Goal: Find specific page/section: Find specific page/section

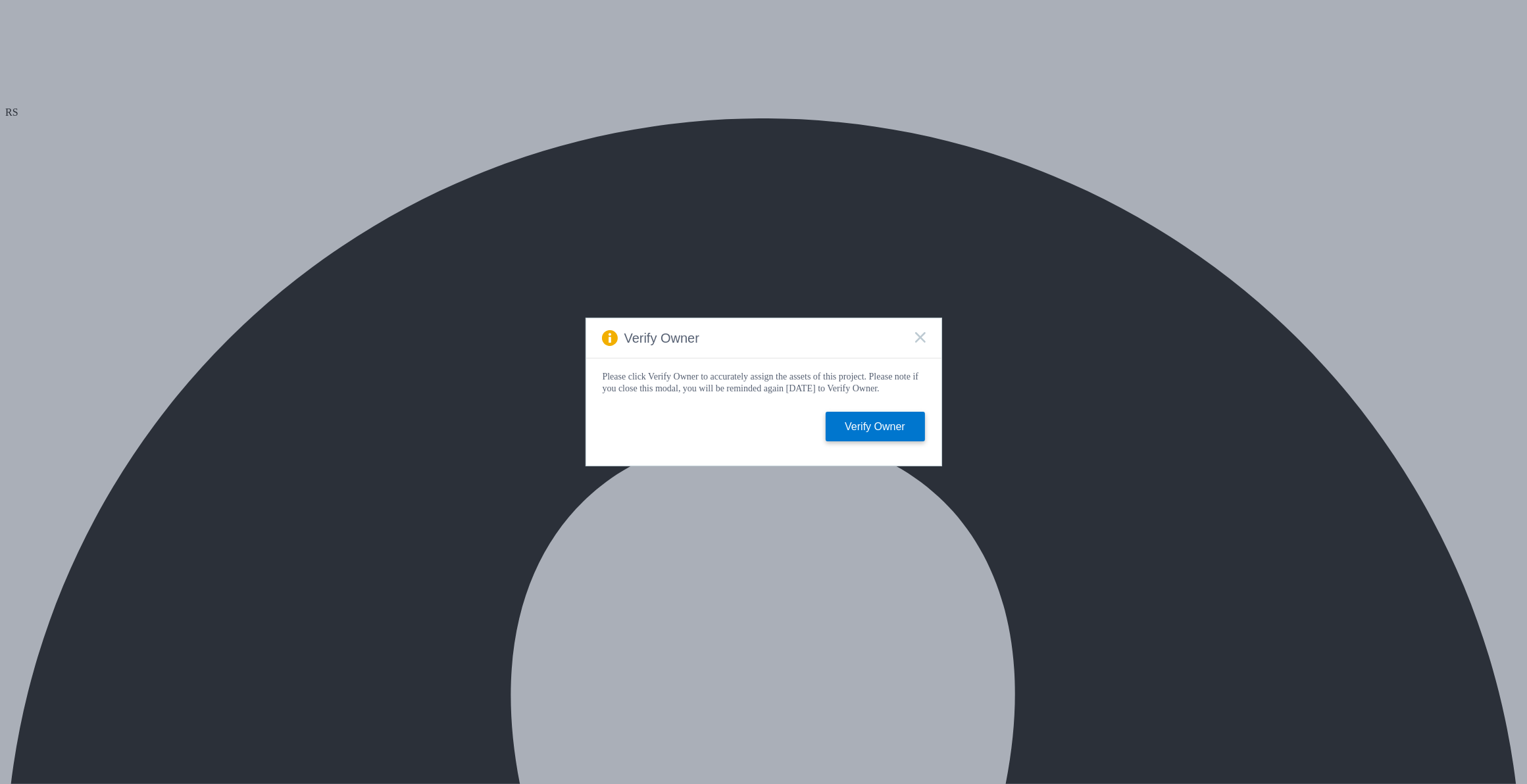
click at [920, 332] on icon at bounding box center [920, 337] width 11 height 11
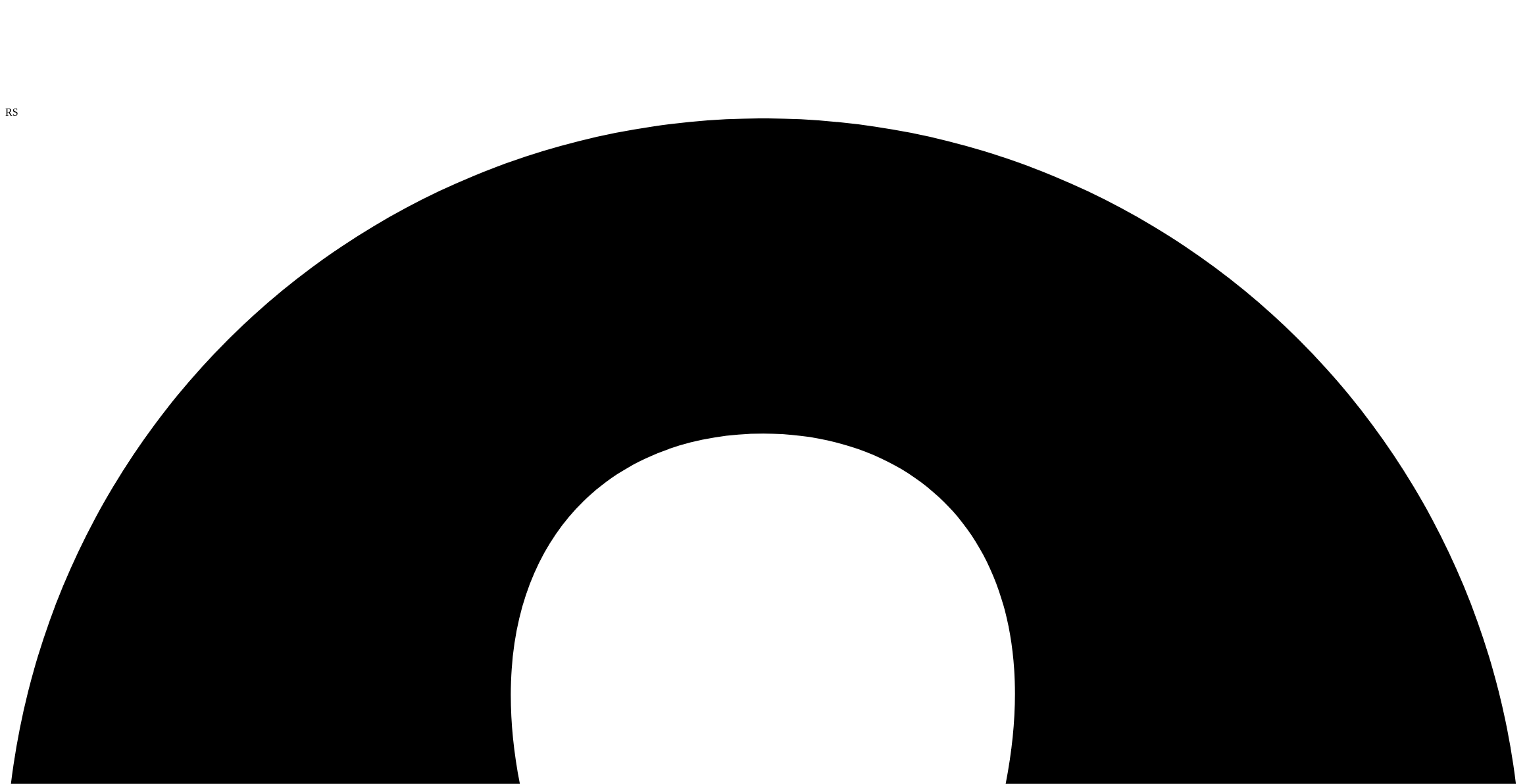
click at [5, 5] on use at bounding box center [5, 5] width 0 height 0
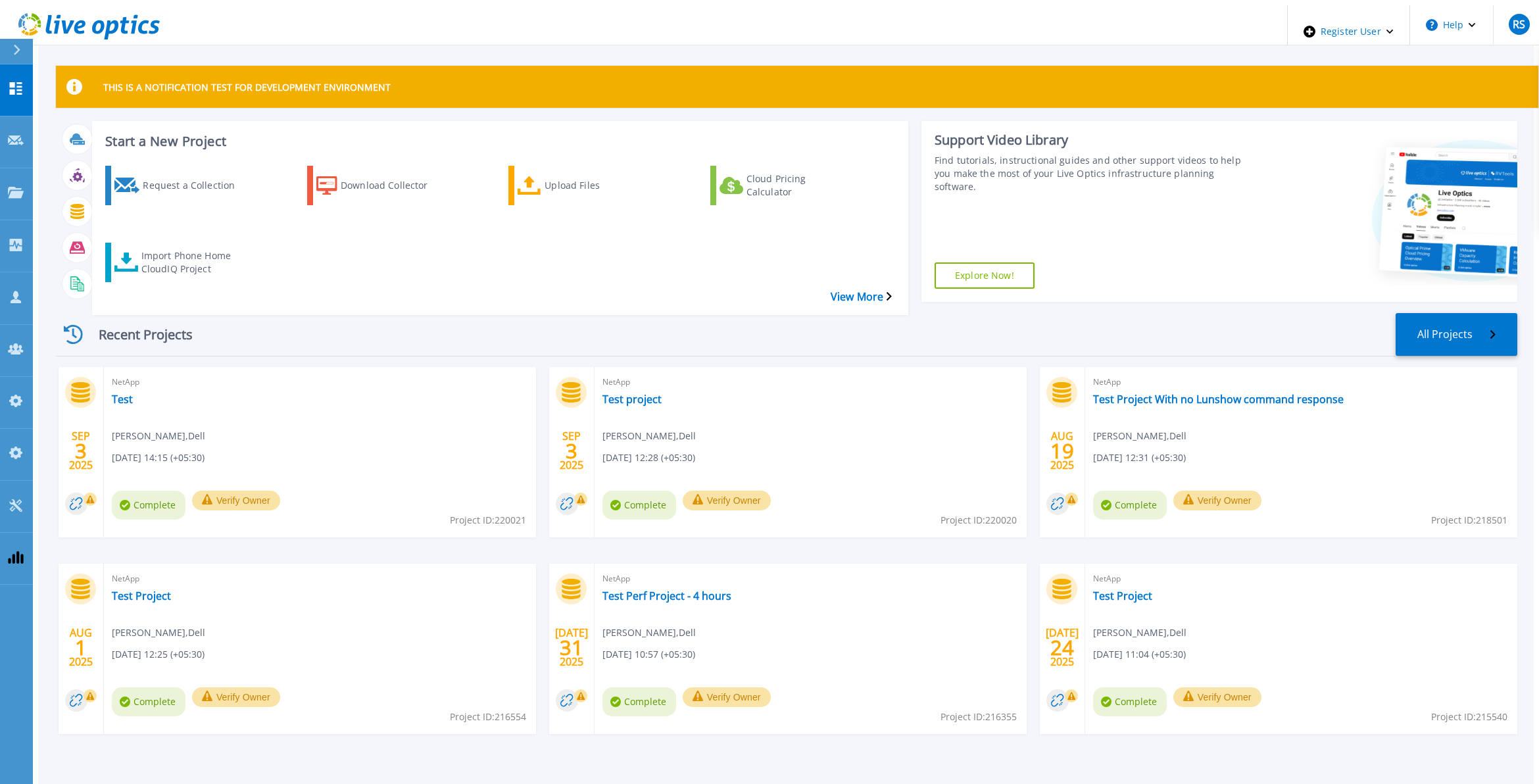
click at [1000, 313] on div "Recent Projects All Projects" at bounding box center [787, 334] width 1462 height 43
